Goal: Transaction & Acquisition: Purchase product/service

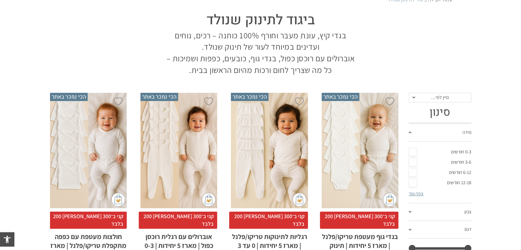
click at [465, 170] on link "6-12 חודשים" at bounding box center [440, 173] width 63 height 10
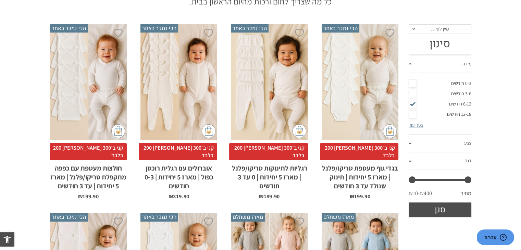
click at [410, 144] on link "צבע" at bounding box center [440, 144] width 63 height 18
click at [411, 144] on link "צפה עוד" at bounding box center [416, 143] width 15 height 6
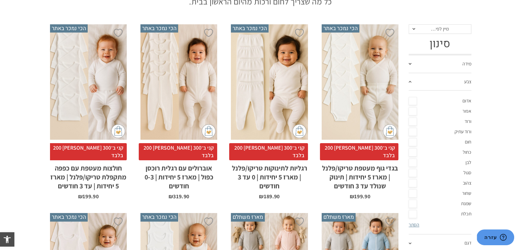
click at [469, 99] on link "אדום" at bounding box center [440, 101] width 63 height 10
click at [470, 119] on link "ורוד" at bounding box center [440, 122] width 63 height 10
click at [469, 129] on link "ורוד עתיק" at bounding box center [440, 132] width 63 height 10
click at [471, 161] on link "לבן" at bounding box center [440, 163] width 63 height 10
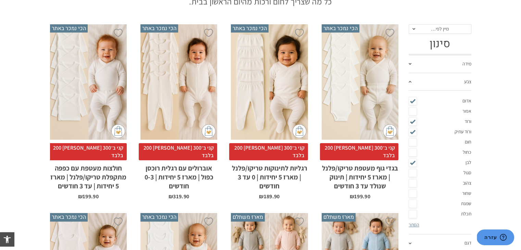
click at [470, 173] on link "סגול" at bounding box center [440, 173] width 63 height 10
click at [469, 181] on link "צהוב" at bounding box center [440, 183] width 63 height 10
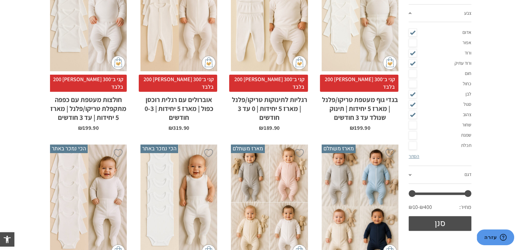
click at [411, 174] on span at bounding box center [410, 175] width 3 height 2
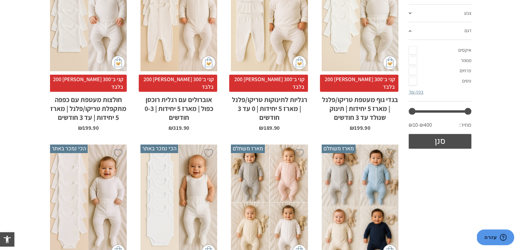
click at [420, 92] on link "צפה עוד" at bounding box center [416, 92] width 15 height 6
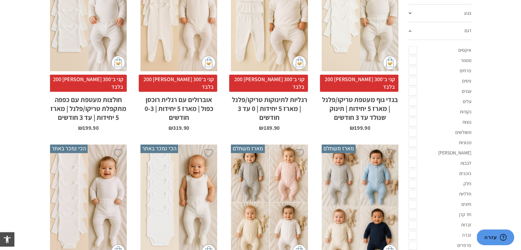
click at [462, 59] on link "מנומר" at bounding box center [440, 61] width 63 height 10
click at [463, 69] on link "פרחים" at bounding box center [440, 71] width 63 height 10
click at [462, 76] on link "פסים" at bounding box center [440, 81] width 63 height 10
click at [465, 110] on link "נקודות" at bounding box center [440, 112] width 63 height 10
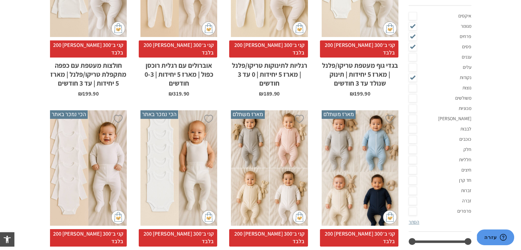
click at [468, 138] on link "כוכבים" at bounding box center [440, 139] width 63 height 10
click at [471, 179] on link "חד קרן" at bounding box center [440, 181] width 63 height 10
click at [470, 207] on link "פרפרים" at bounding box center [440, 211] width 63 height 10
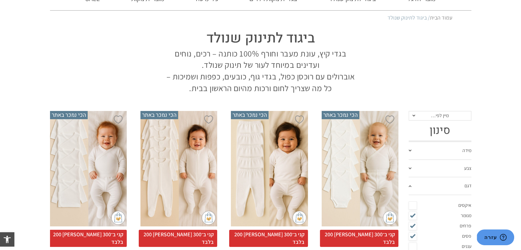
scroll to position [34, 0]
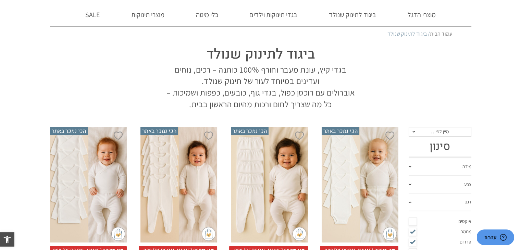
click at [413, 131] on span "מיין לפי…" at bounding box center [440, 132] width 63 height 10
click at [417, 104] on section "ביגוד לתינוק שנולד בגדי קיץ, עונת מעבר וחורף 100% כותנה – רכים, נוחים ועדינים ב…" at bounding box center [261, 75] width 422 height 69
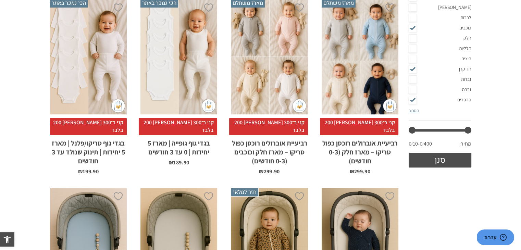
scroll to position [411, 0]
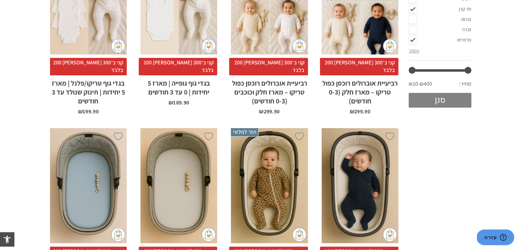
click at [431, 100] on button "סנן" at bounding box center [440, 100] width 63 height 15
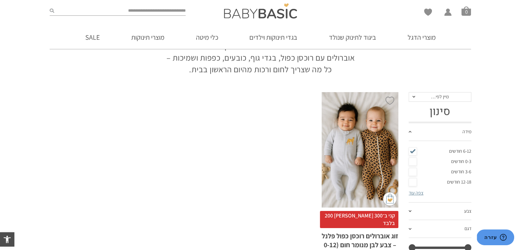
scroll to position [69, 0]
click at [359, 134] on div "x בחירת מידה 0-3m 3-6m 6-12m" at bounding box center [360, 150] width 77 height 116
click at [351, 166] on div "x בחירת מידה 0-3m 3-6m 6-12m" at bounding box center [360, 150] width 77 height 116
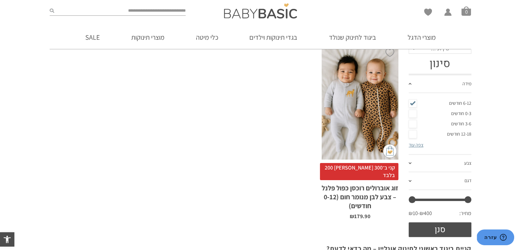
scroll to position [137, 0]
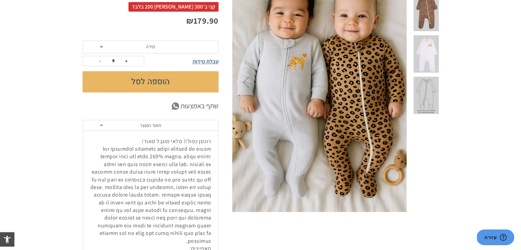
scroll to position [69, 0]
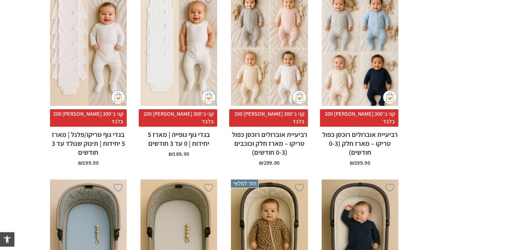
click at [280, 75] on div "x הוספה לסל" at bounding box center [269, 48] width 77 height 116
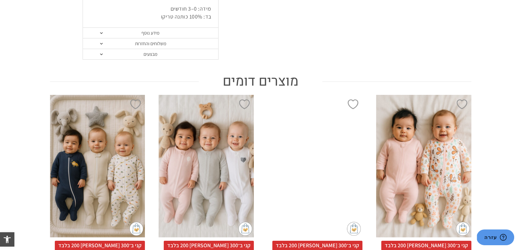
scroll to position [206, 0]
